Goal: Information Seeking & Learning: Learn about a topic

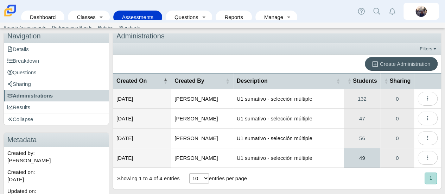
scroll to position [35, 0]
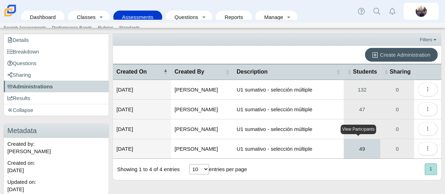
click at [364, 145] on link "49" at bounding box center [362, 148] width 37 height 19
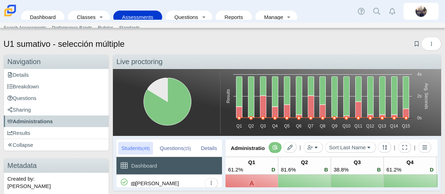
click at [30, 133] on link "Results" at bounding box center [56, 133] width 105 height 12
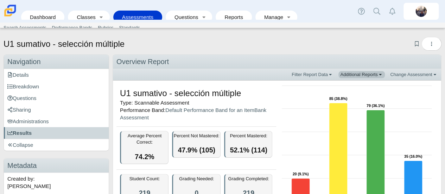
click at [366, 74] on link "Additional Reports" at bounding box center [362, 74] width 46 height 7
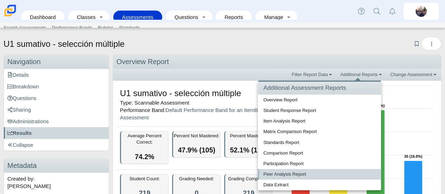
click at [315, 174] on link "Peer Analysis Report" at bounding box center [319, 174] width 123 height 11
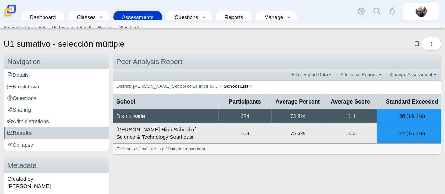
click at [248, 129] on td "168" at bounding box center [245, 133] width 53 height 21
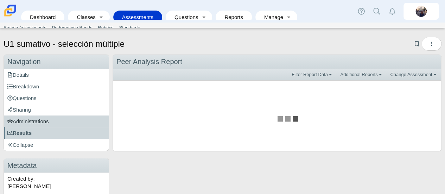
click at [67, 122] on link "Administrations" at bounding box center [56, 121] width 105 height 12
